Goal: Communication & Community: Ask a question

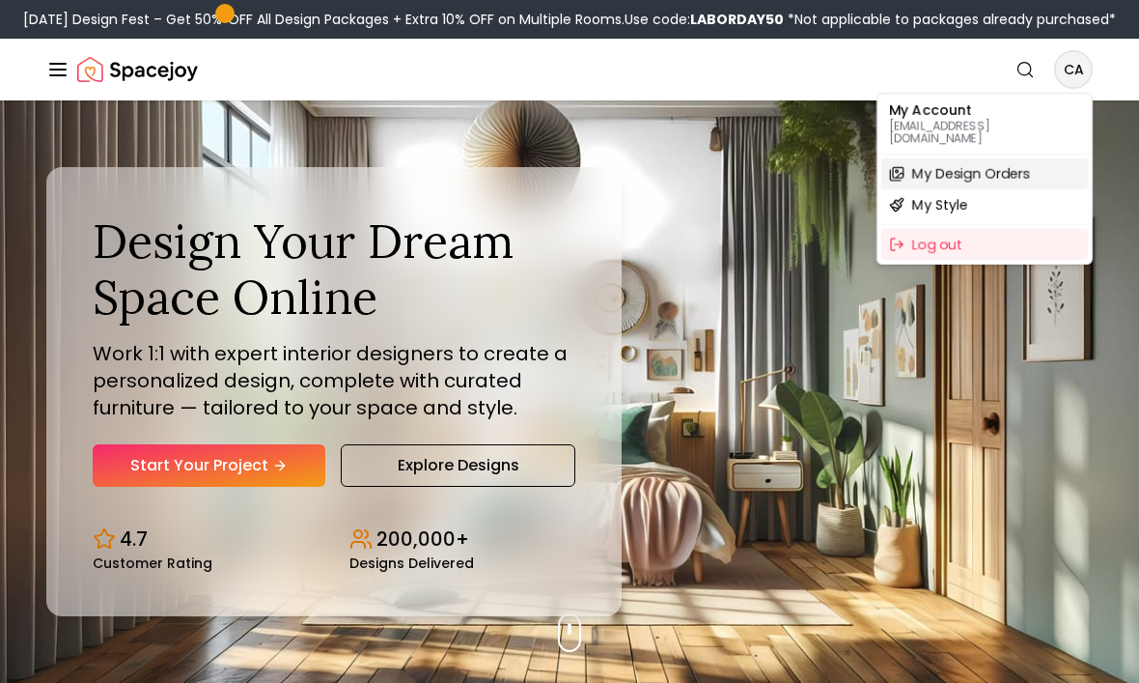
click at [1016, 164] on span "My Design Orders" at bounding box center [971, 173] width 118 height 19
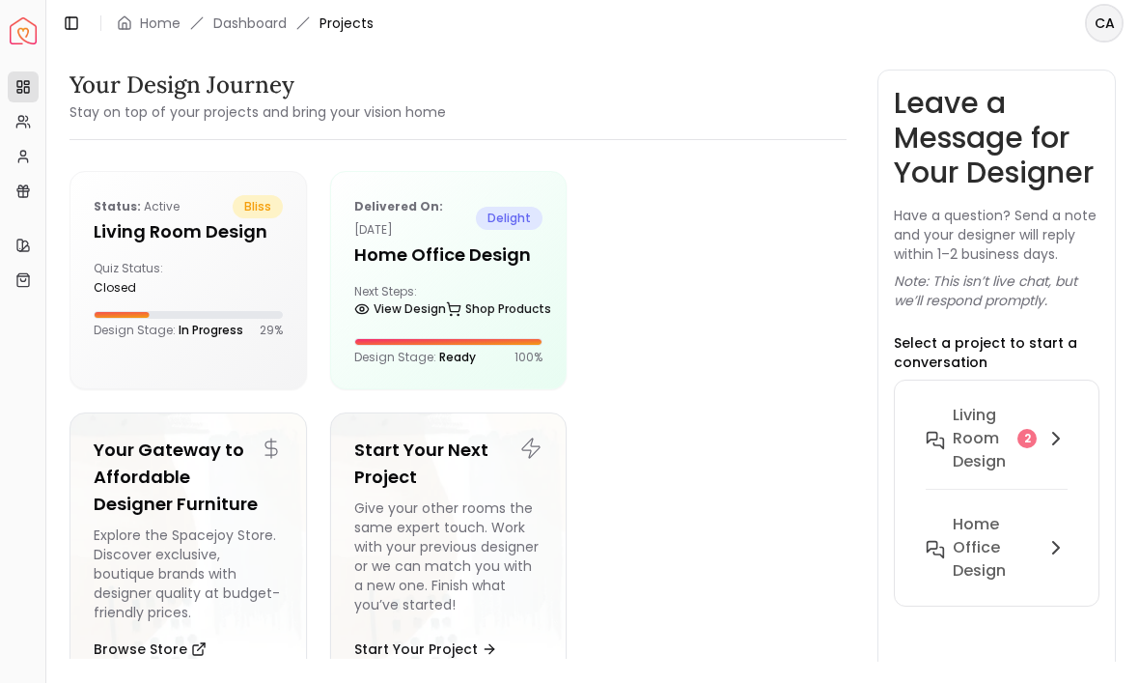
click at [137, 237] on h5 "Living Room design" at bounding box center [188, 231] width 189 height 27
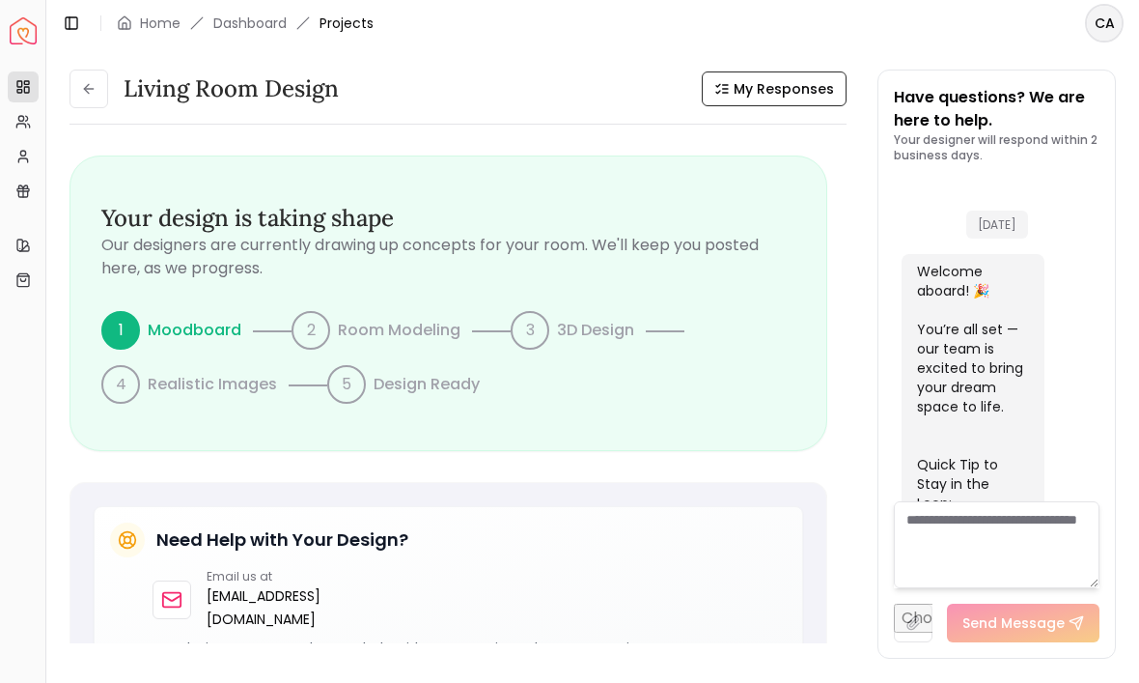
scroll to position [2065, 0]
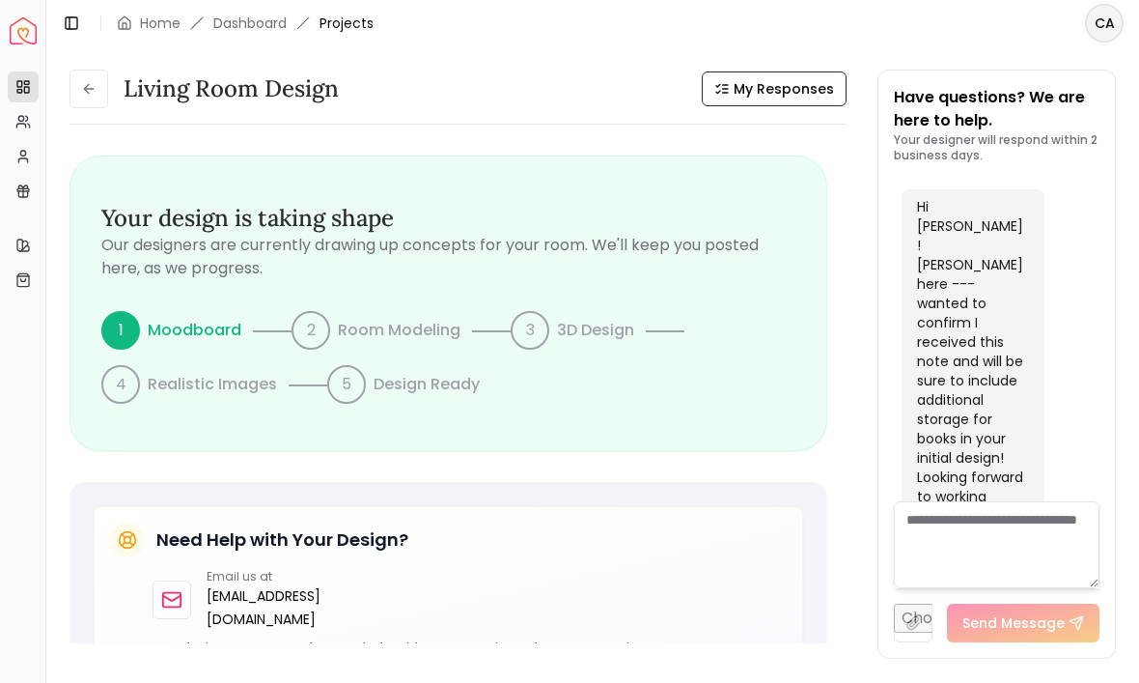
click at [1010, 588] on textarea at bounding box center [997, 544] width 206 height 87
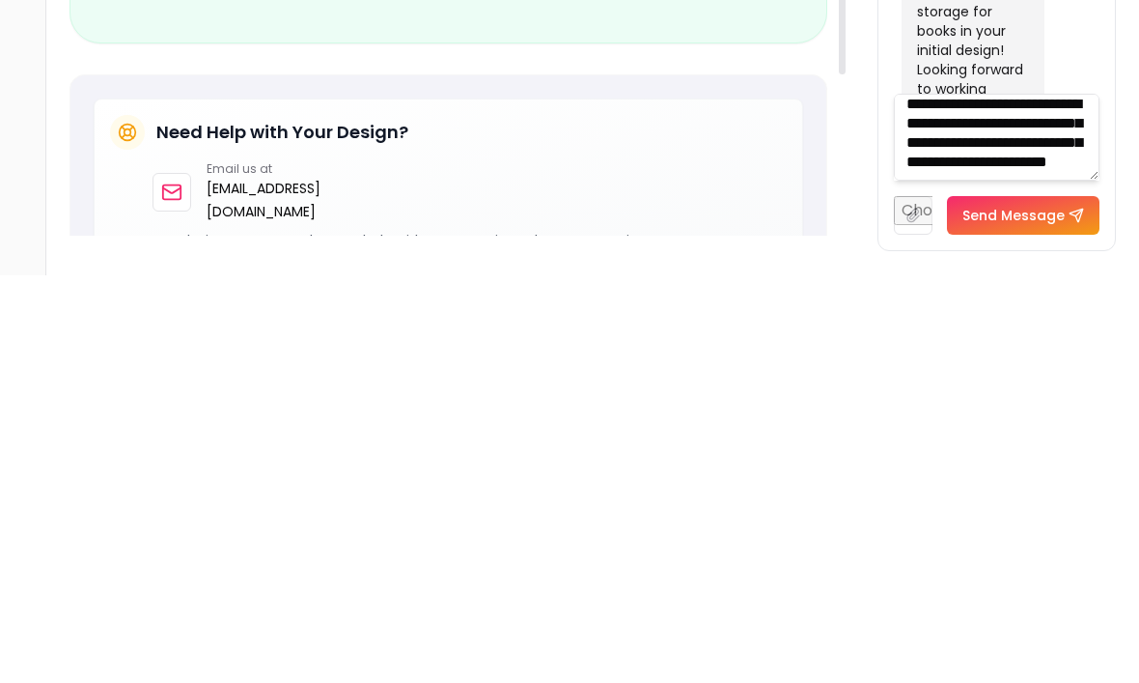
scroll to position [41, 0]
type textarea "**********"
click at [1046, 603] on button "Send Message" at bounding box center [1023, 622] width 153 height 39
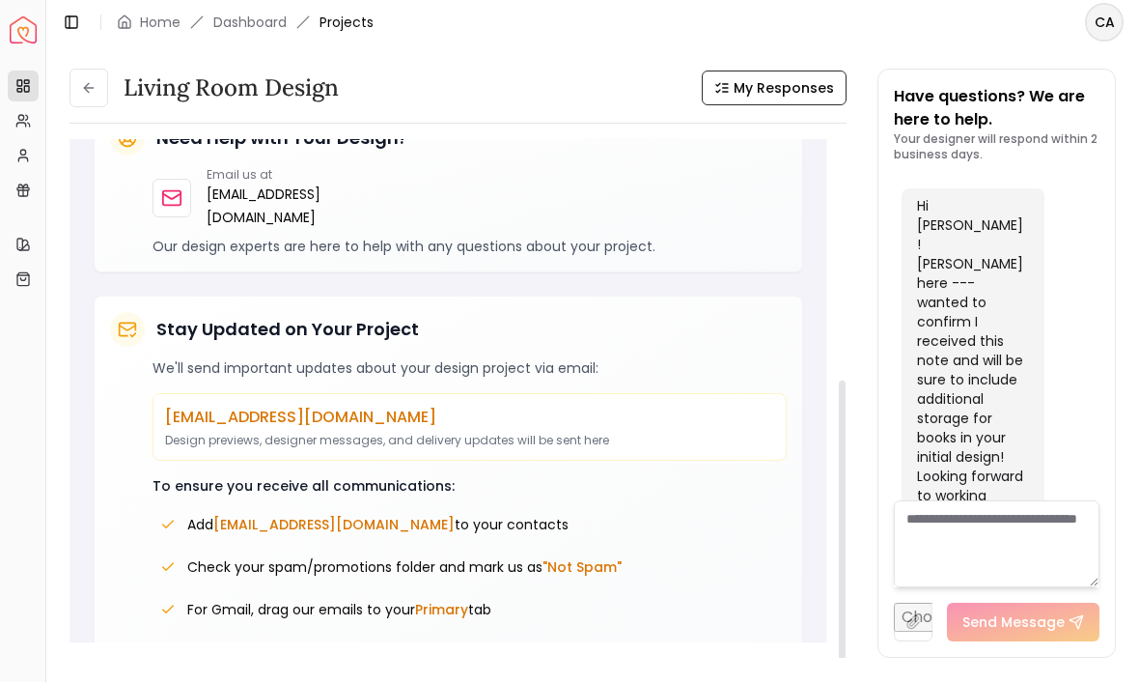
scroll to position [400, 0]
